Goal: Task Accomplishment & Management: Manage account settings

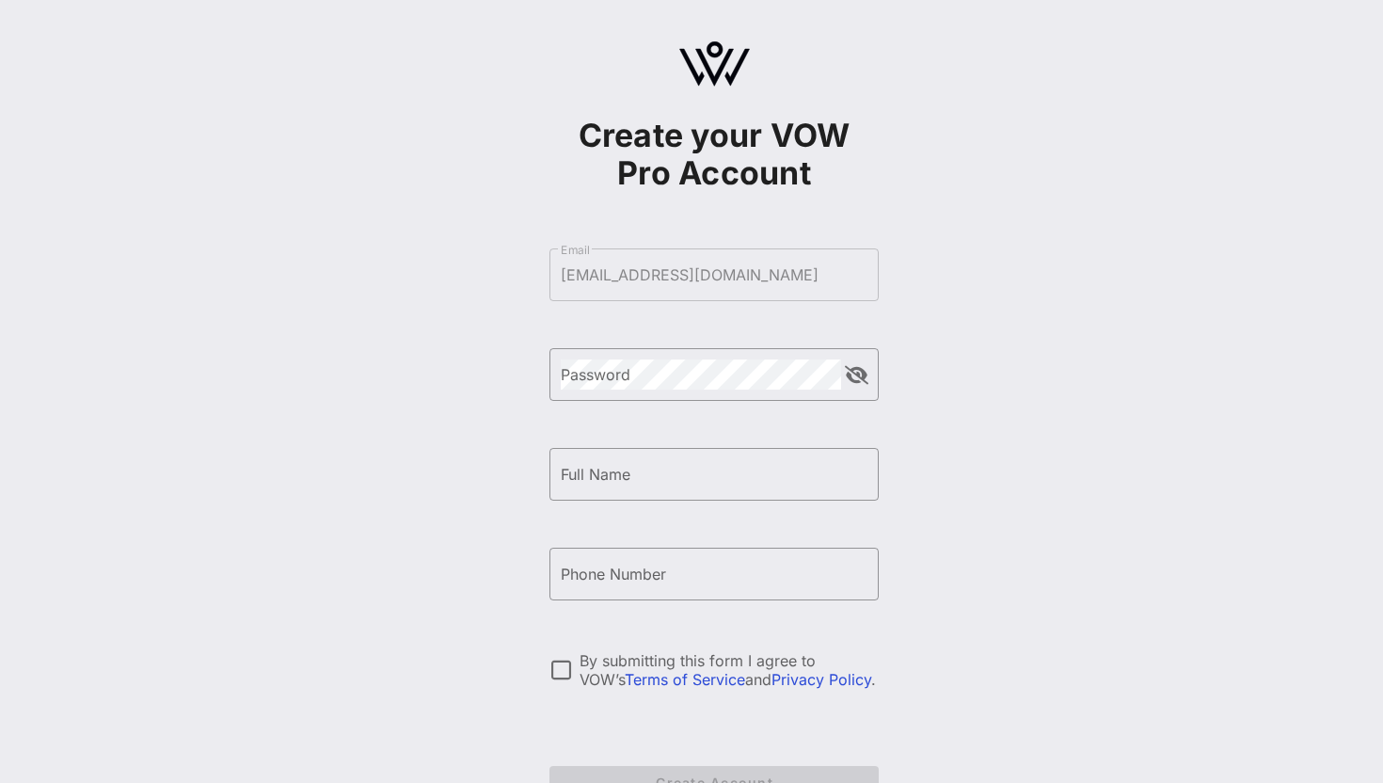
scroll to position [130, 0]
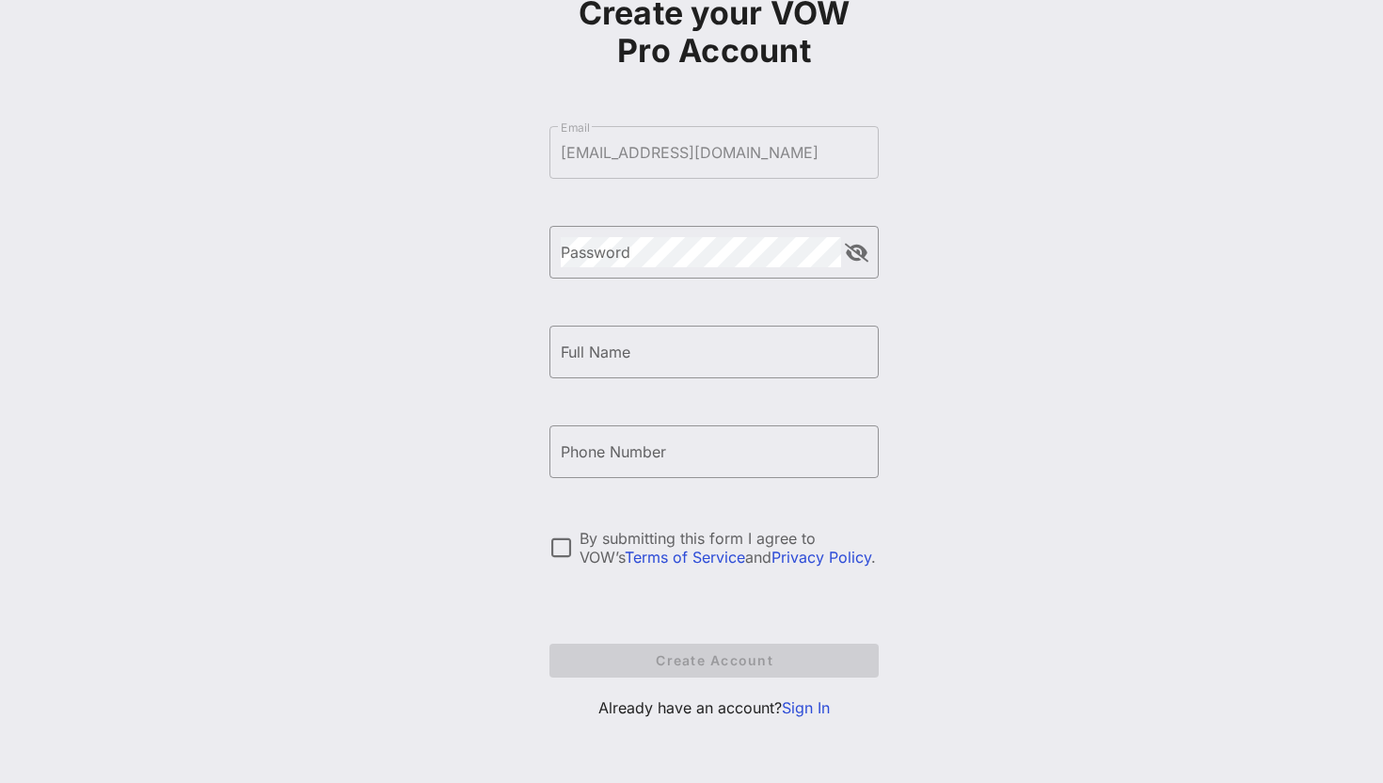
click at [816, 703] on link "Sign In" at bounding box center [806, 707] width 48 height 19
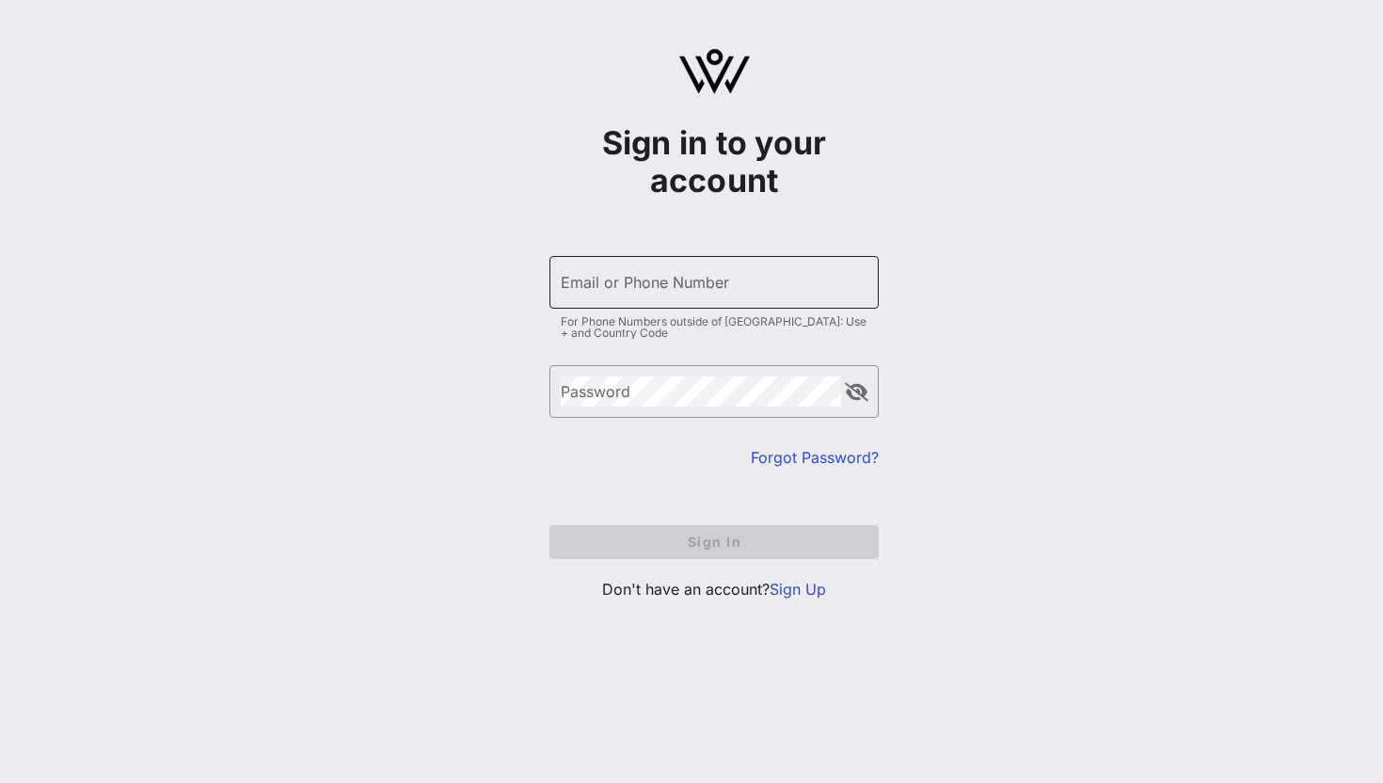
click at [690, 293] on input "Email or Phone Number" at bounding box center [714, 282] width 307 height 30
type input "[EMAIL_ADDRESS][DOMAIN_NAME]"
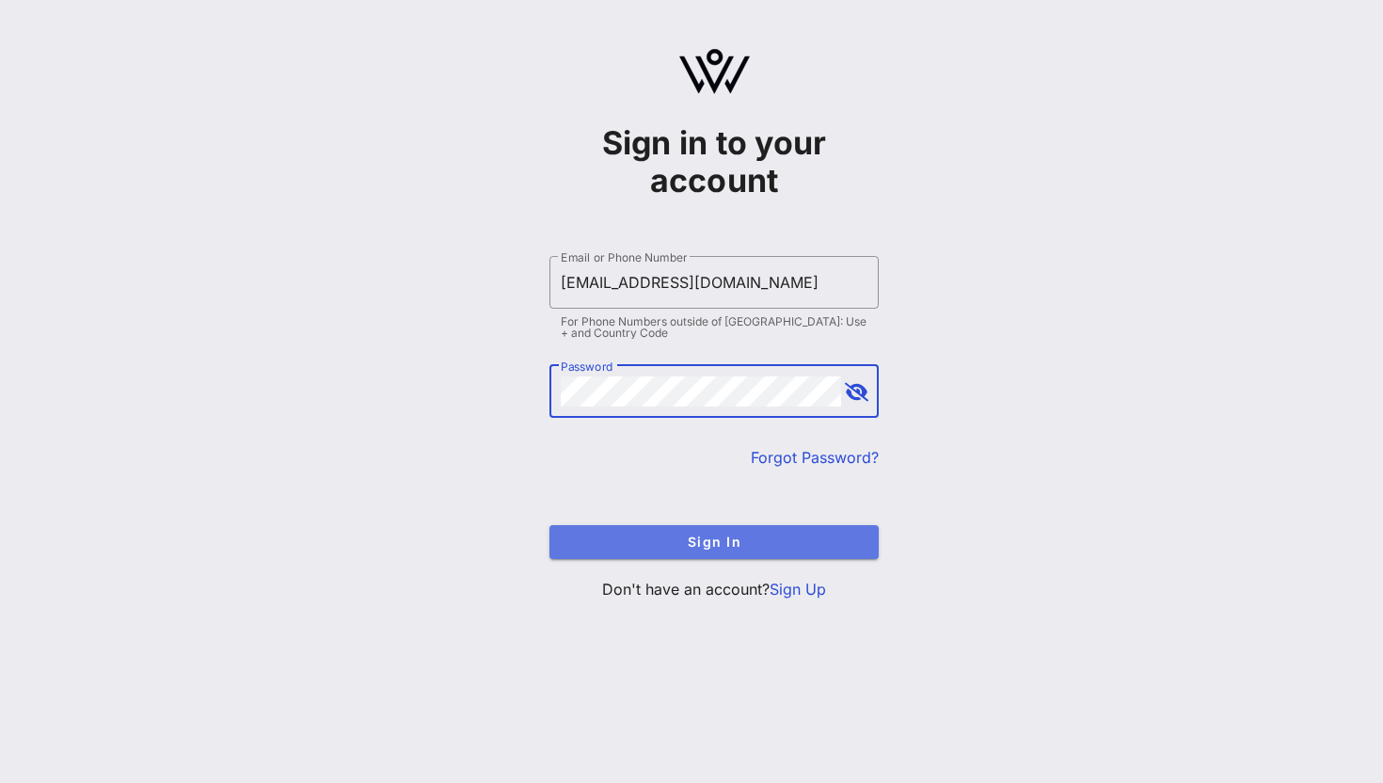
click at [670, 532] on button "Sign In" at bounding box center [714, 542] width 329 height 34
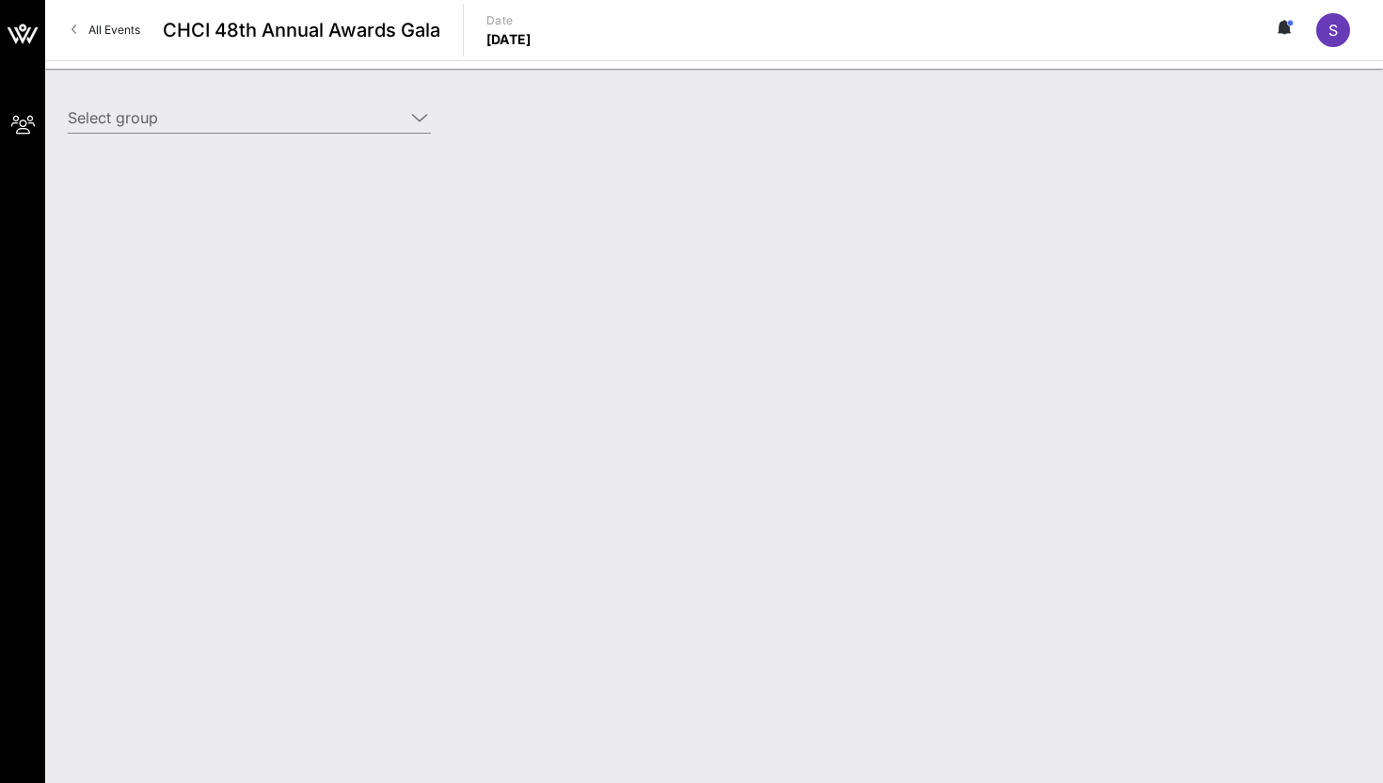
type input "ActBlue (ActBlue) [[PERSON_NAME], [EMAIL_ADDRESS][DOMAIN_NAME]]"
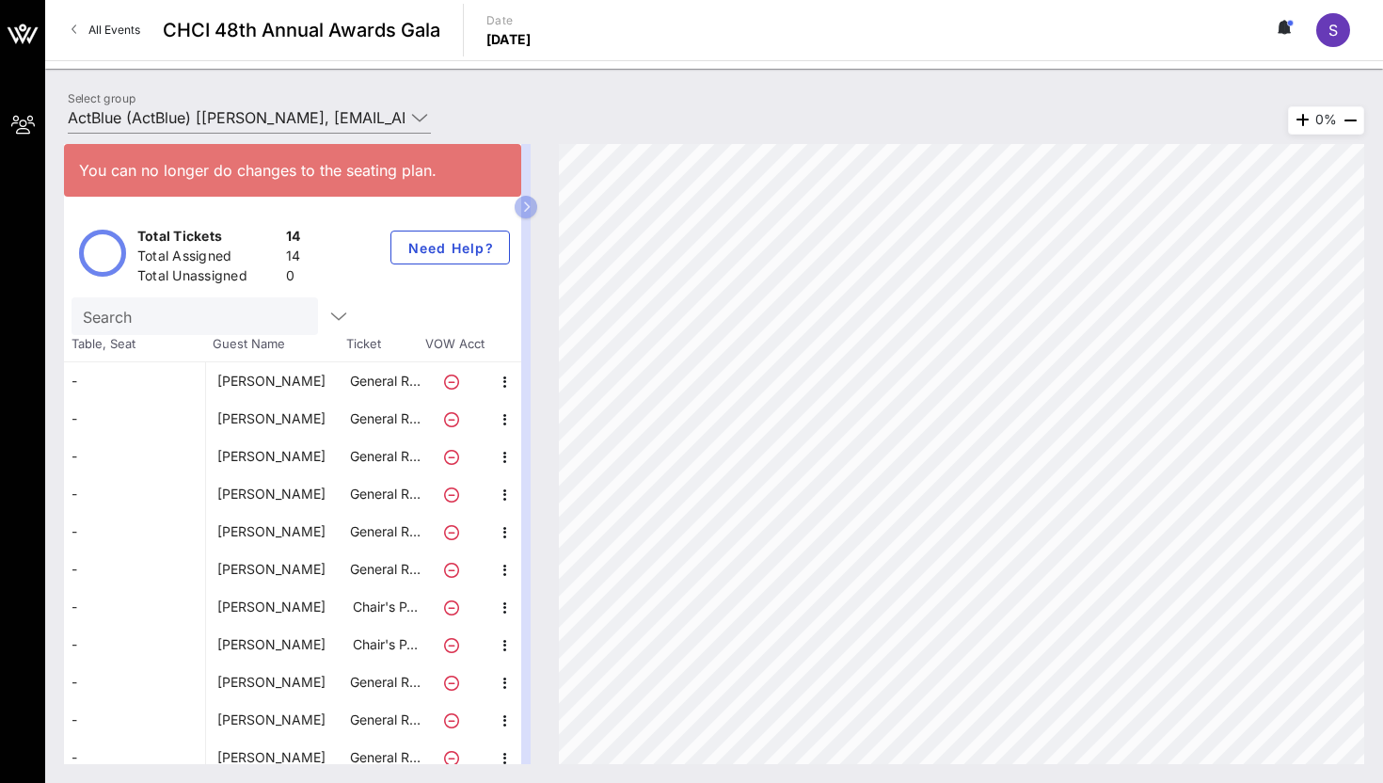
scroll to position [124, 0]
